Goal: Task Accomplishment & Management: Manage account settings

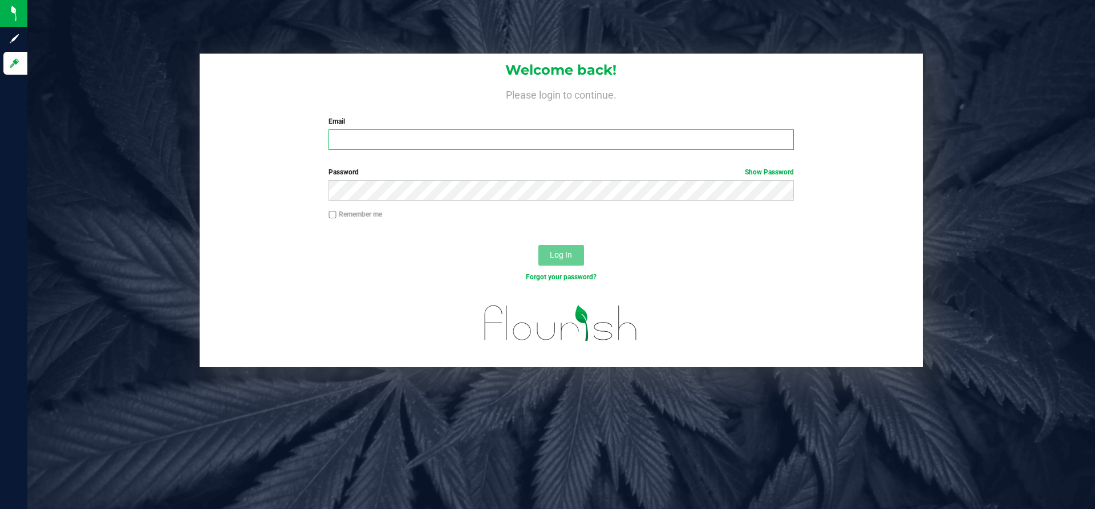
click at [444, 146] on input "Email" at bounding box center [560, 139] width 465 height 21
type input "a.kindschi@hotmail.com"
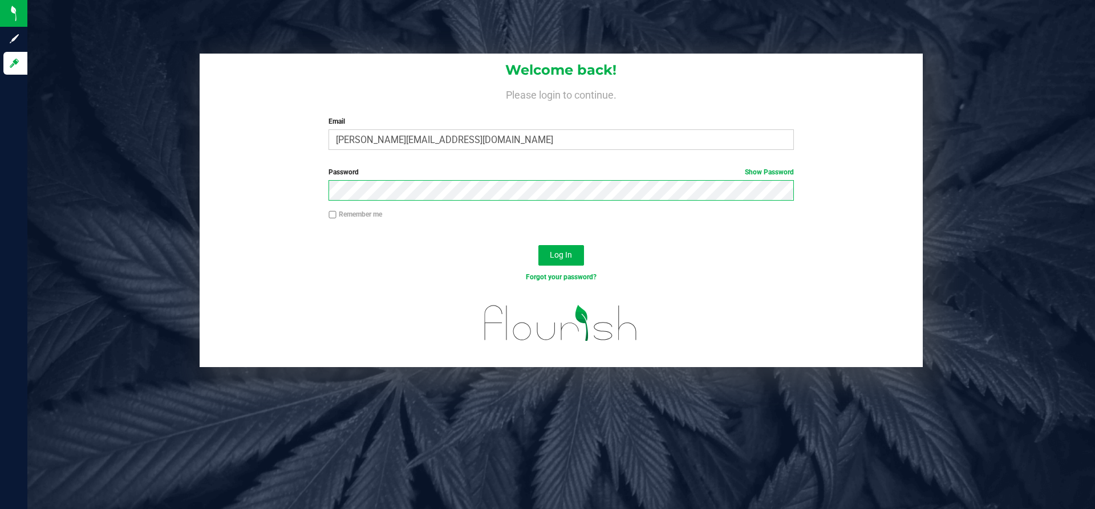
click at [538, 245] on button "Log In" at bounding box center [561, 255] width 46 height 21
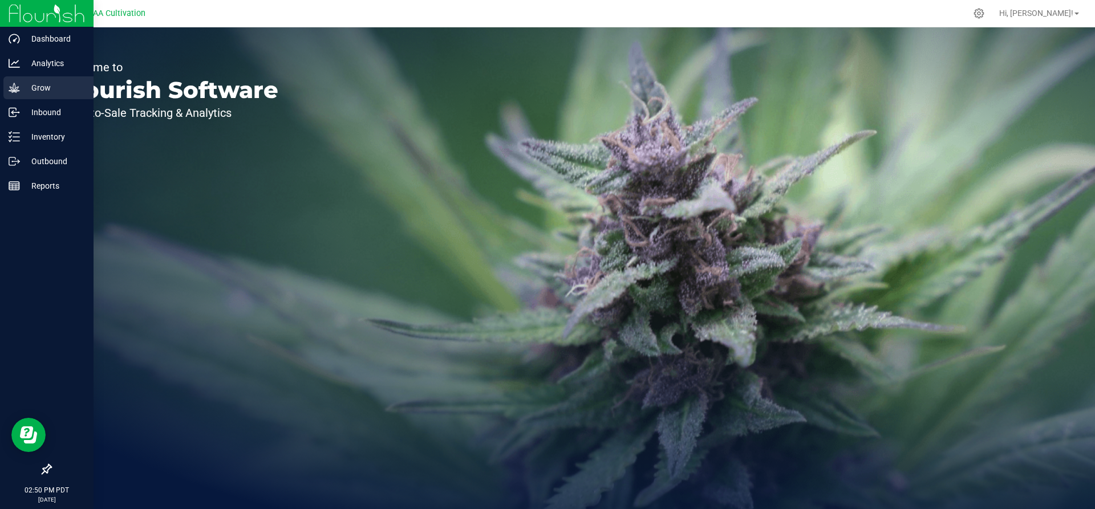
click at [47, 87] on p "Grow" at bounding box center [54, 88] width 68 height 14
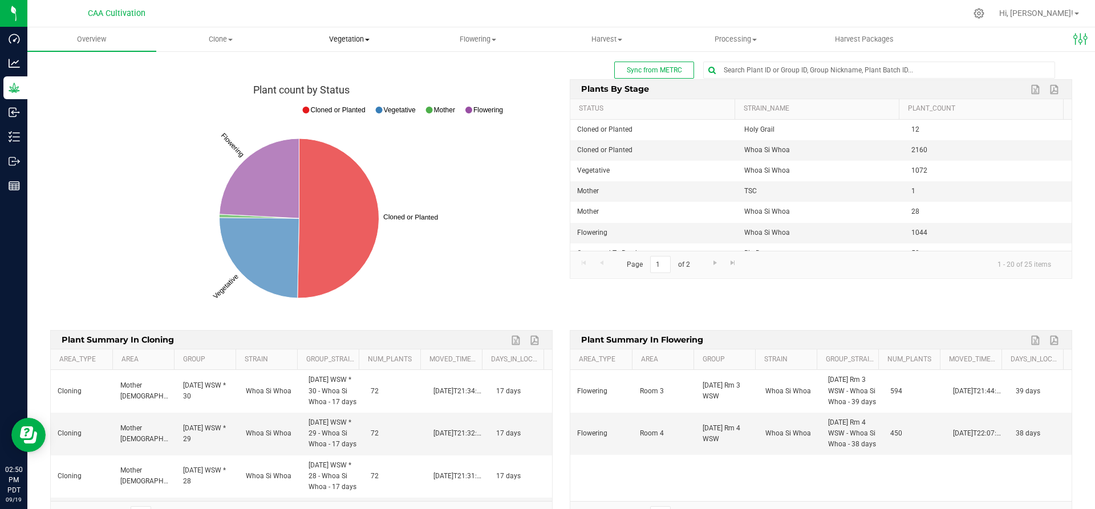
click at [362, 37] on span "Vegetation" at bounding box center [350, 39] width 128 height 10
click at [363, 40] on span "Vegetation" at bounding box center [349, 39] width 129 height 10
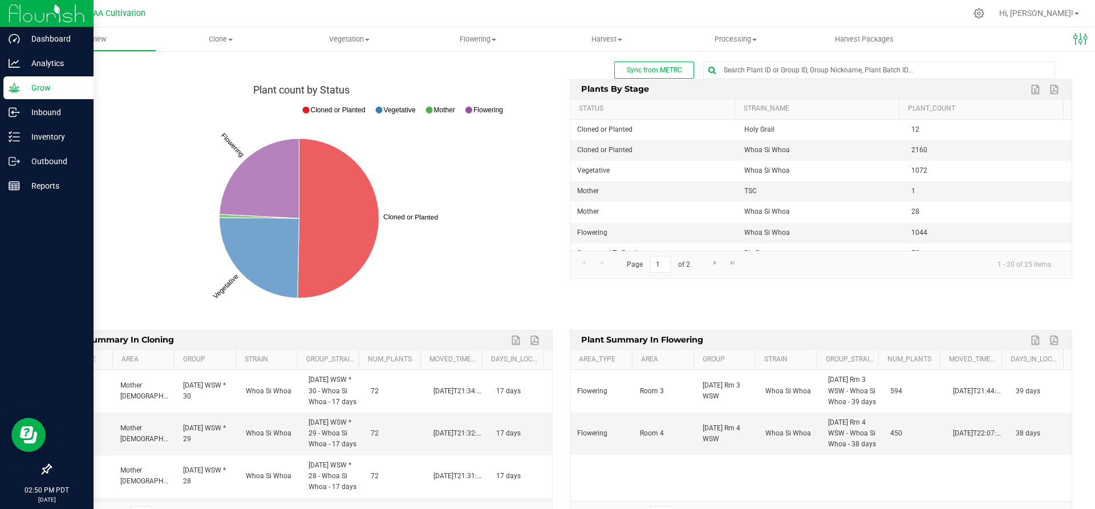
click at [44, 90] on p "Grow" at bounding box center [54, 88] width 68 height 14
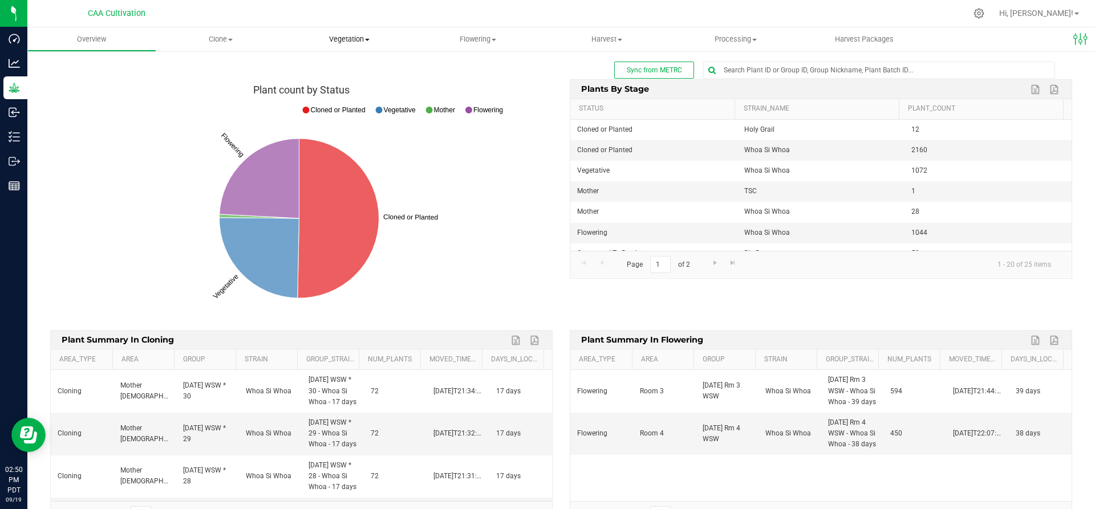
click at [349, 35] on span "Vegetation" at bounding box center [349, 39] width 129 height 10
click at [327, 67] on span "Veg groups" at bounding box center [321, 69] width 72 height 10
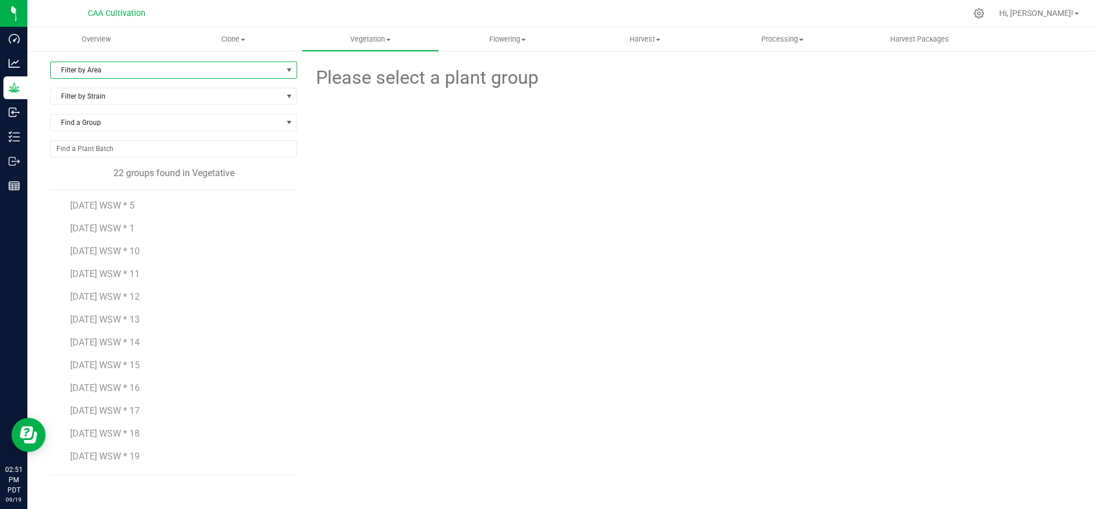
click at [168, 73] on span "Filter by Area" at bounding box center [167, 70] width 232 height 16
click at [107, 133] on li "Room 1" at bounding box center [174, 140] width 246 height 17
click at [145, 64] on span "Room 1" at bounding box center [167, 70] width 232 height 16
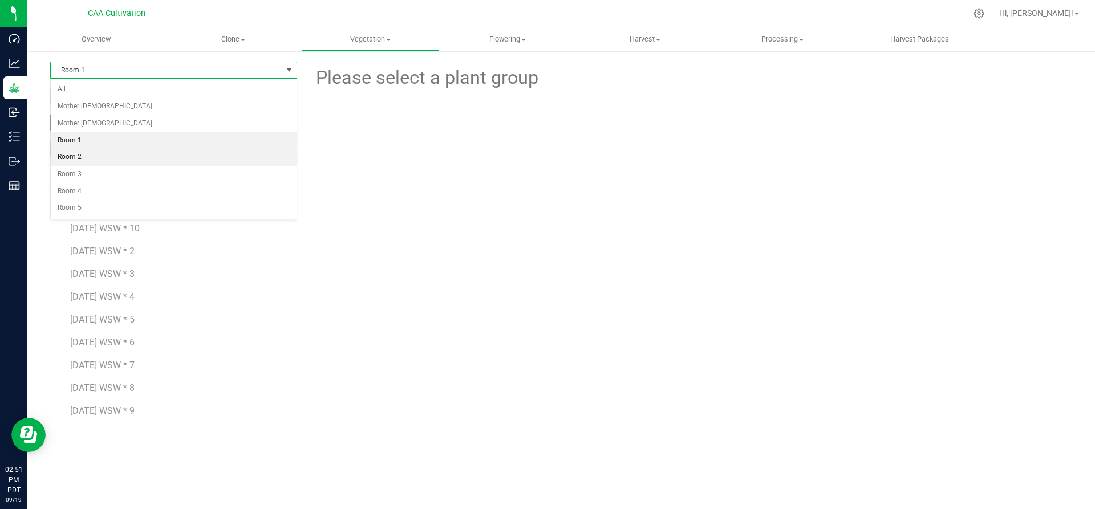
drag, startPoint x: 109, startPoint y: 158, endPoint x: 200, endPoint y: 123, distance: 97.1
click at [110, 156] on li "Room 2" at bounding box center [174, 157] width 246 height 17
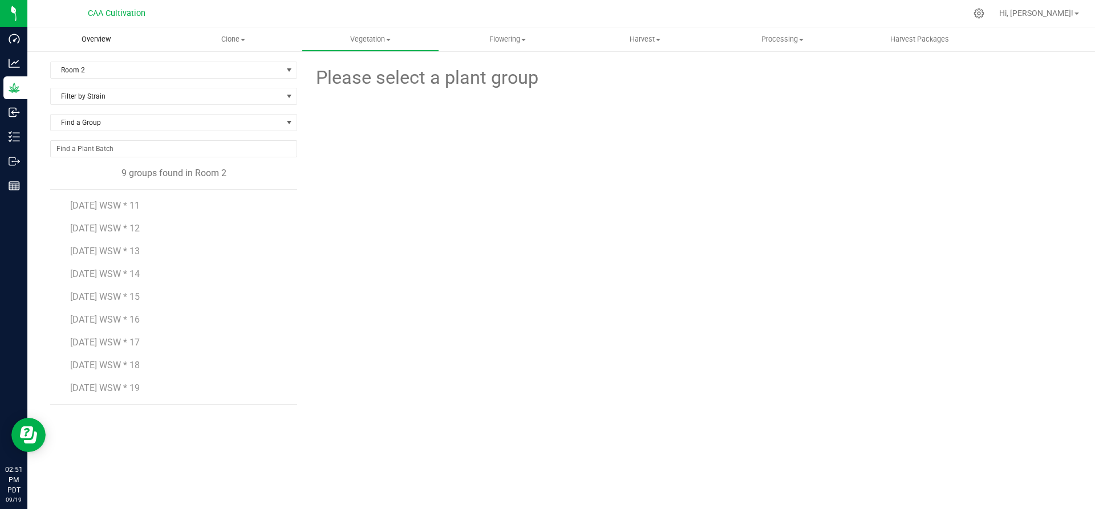
click at [98, 39] on span "Overview" at bounding box center [96, 39] width 60 height 10
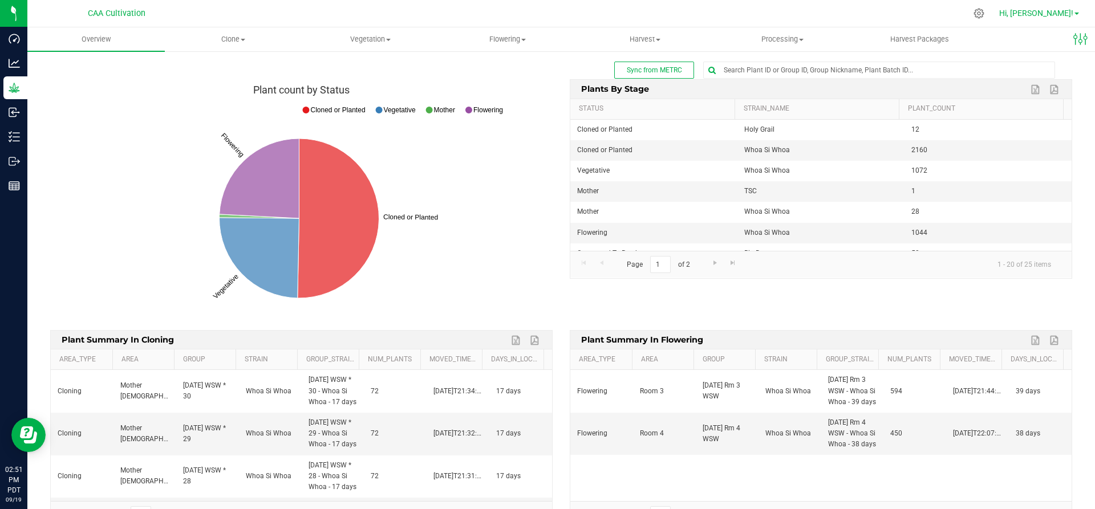
click at [1048, 11] on span "Hi, [PERSON_NAME]!" at bounding box center [1036, 13] width 74 height 9
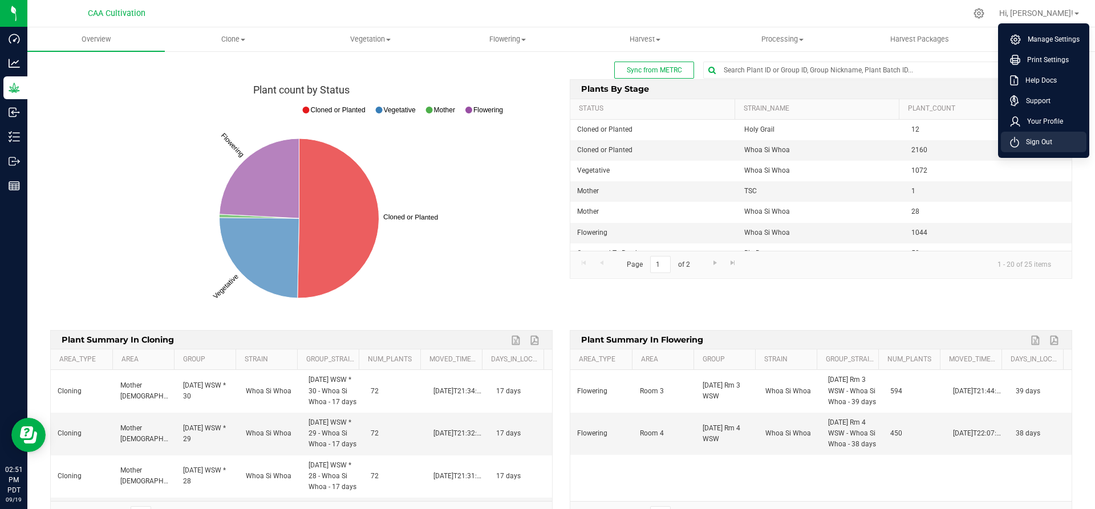
click at [1034, 145] on span "Sign Out" at bounding box center [1035, 141] width 33 height 11
